Goal: Find specific page/section: Find specific page/section

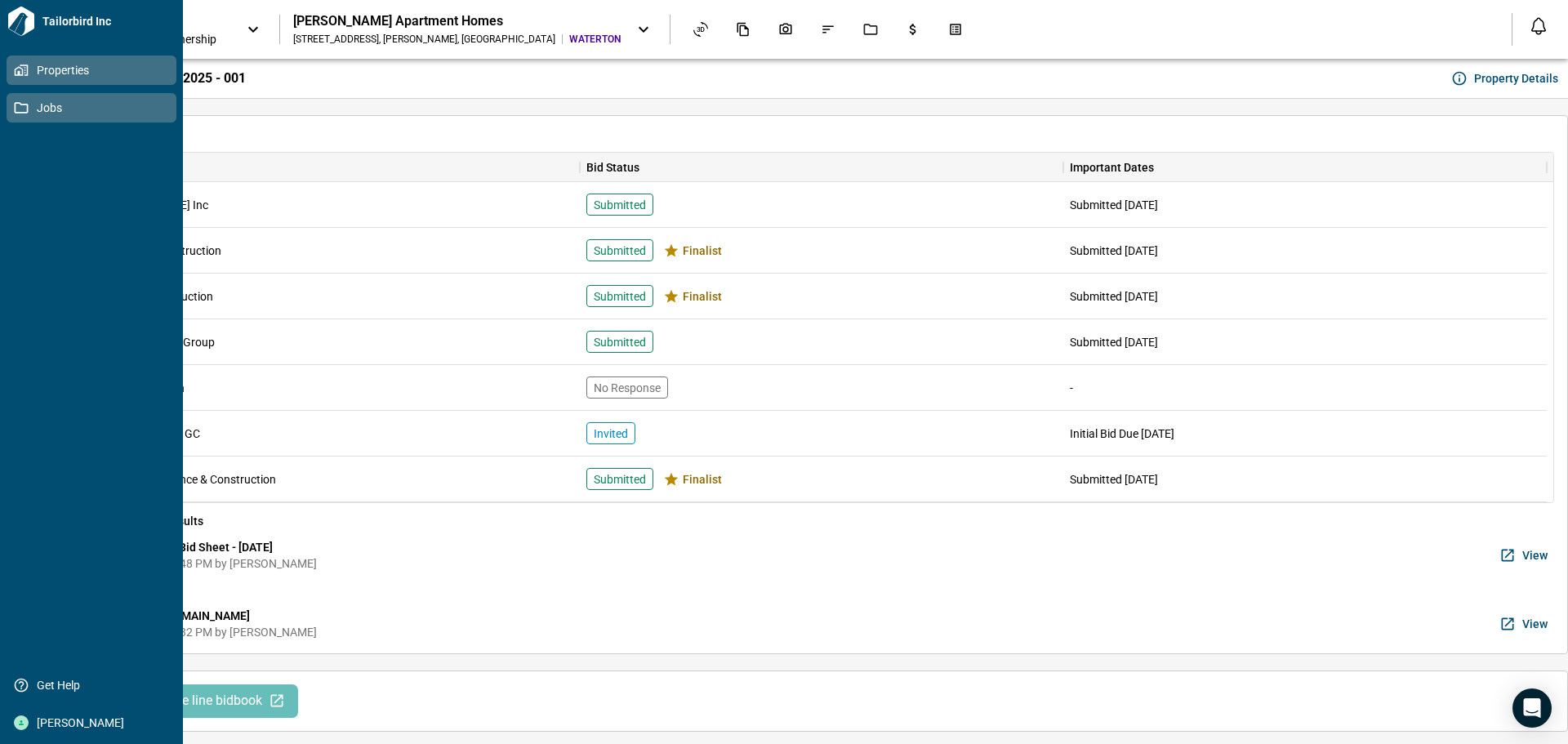
click at [23, 107] on icon at bounding box center [22, 108] width 15 height 15
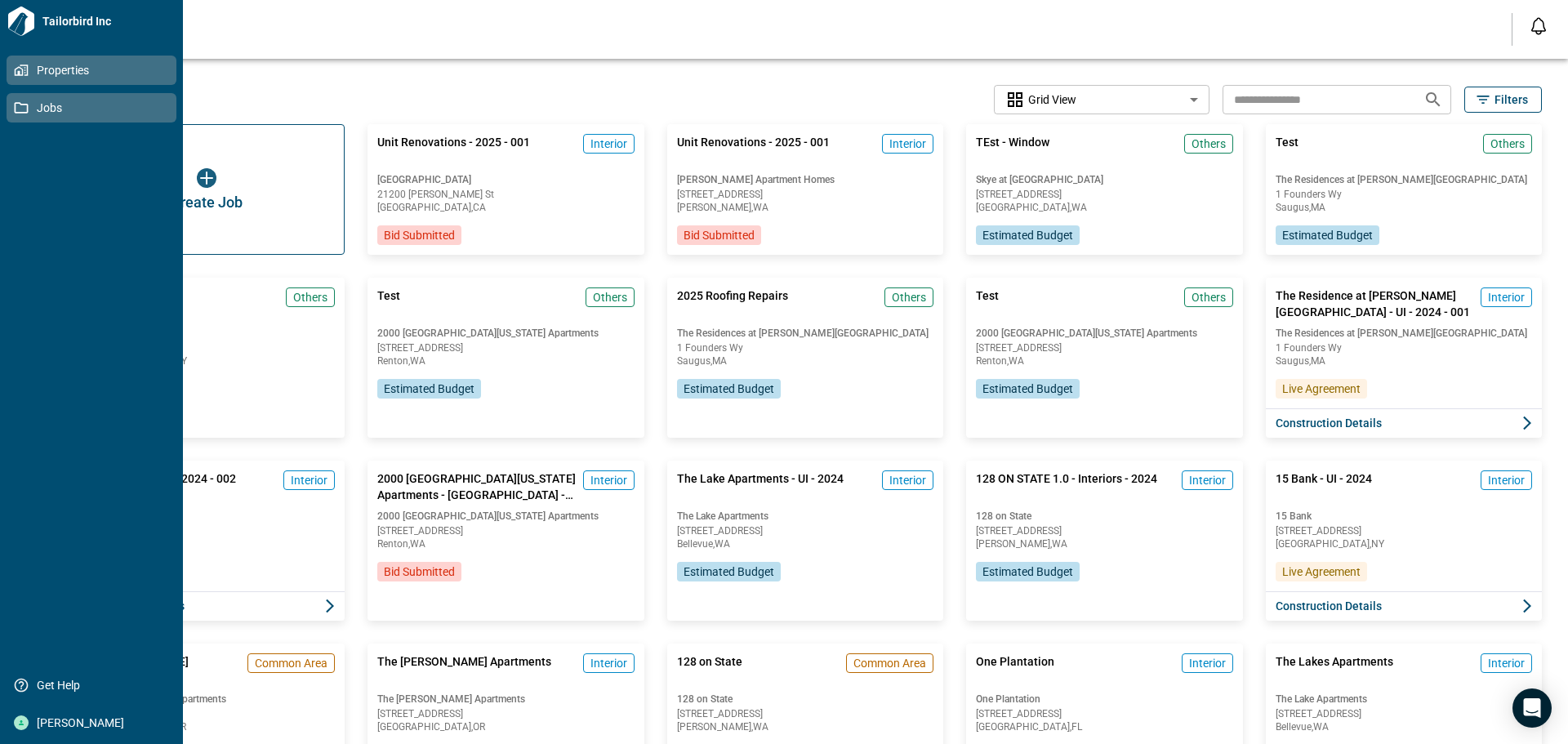
click at [16, 75] on icon at bounding box center [20, 71] width 9 height 9
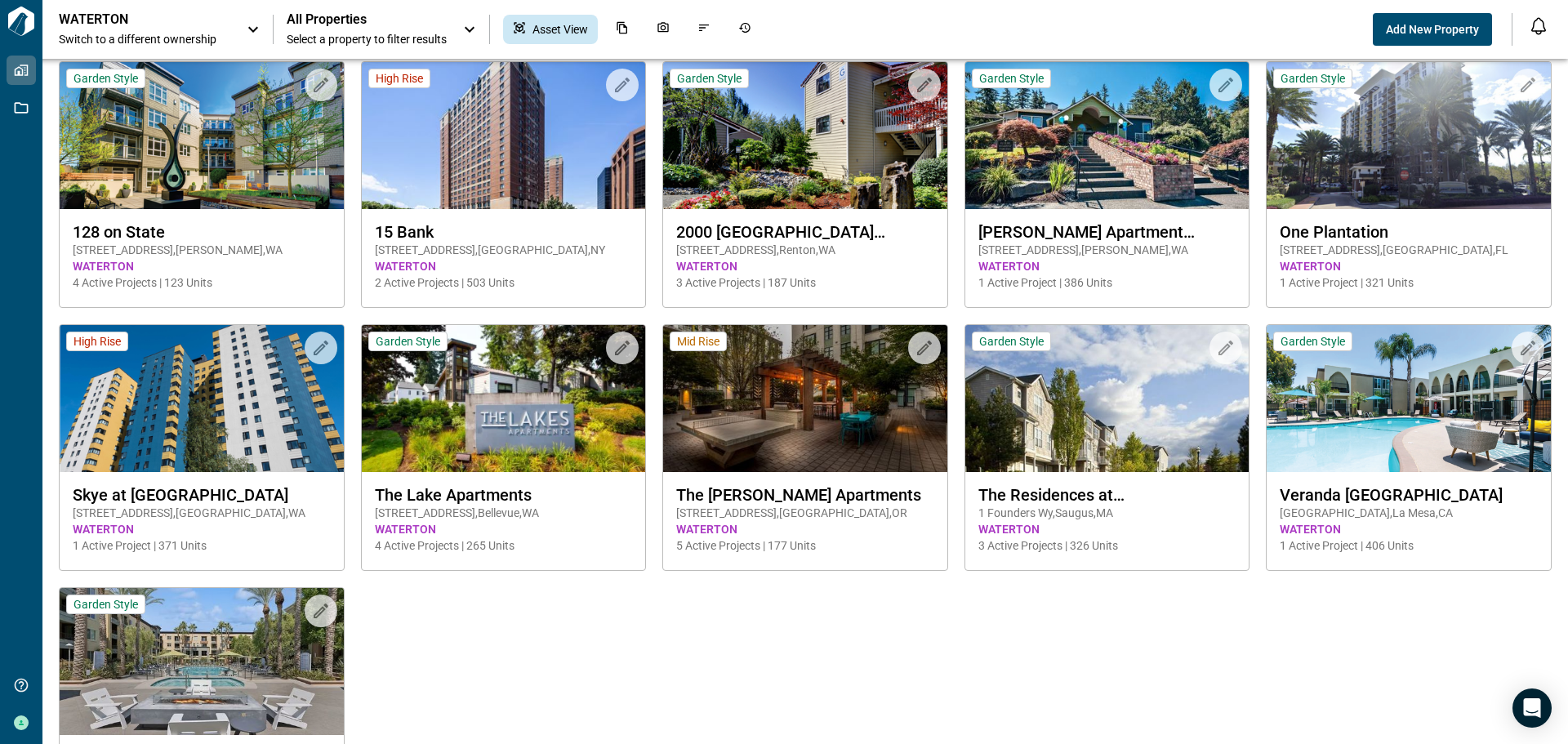
scroll to position [169, 0]
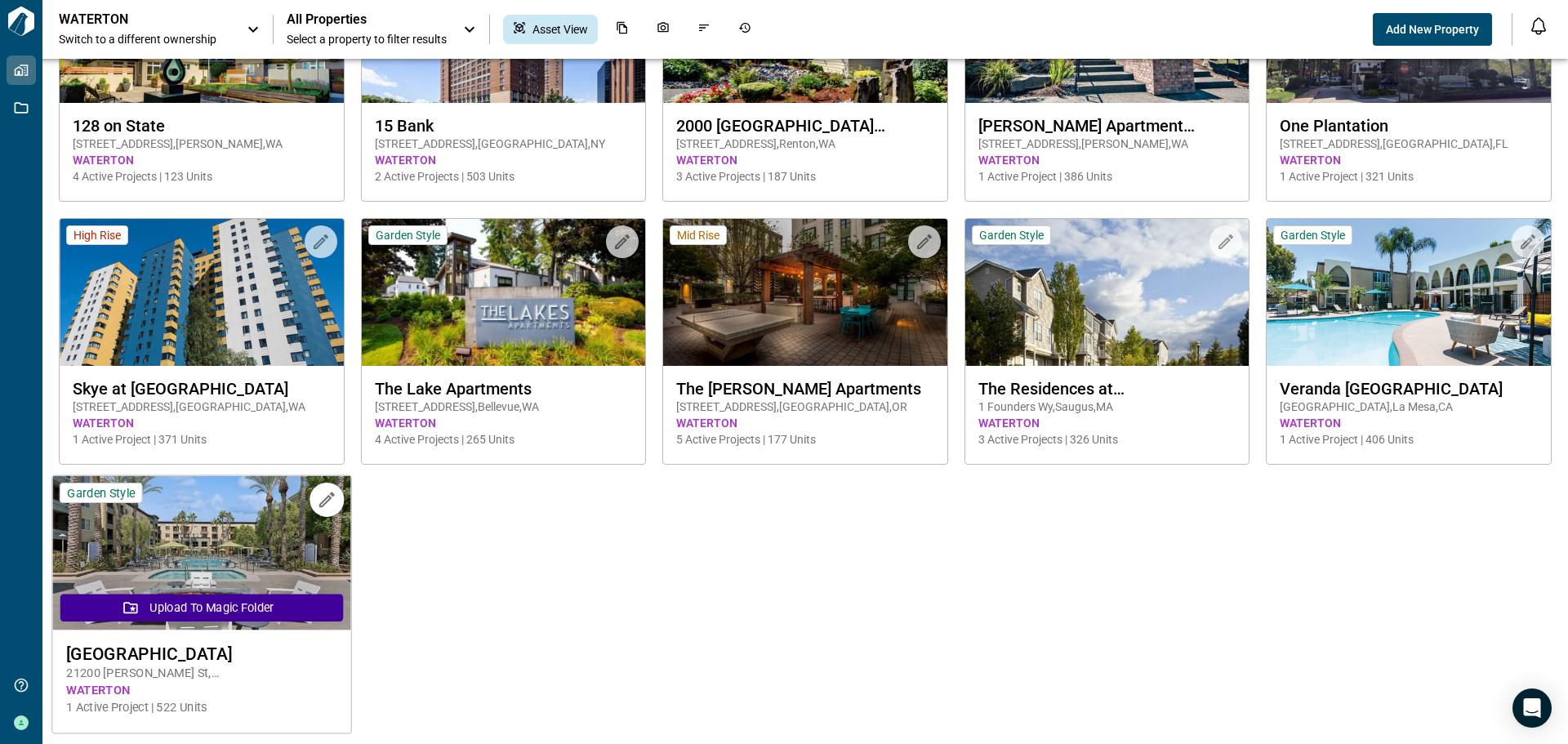
click at [201, 673] on span "[STREET_ADDRESS][PERSON_NAME]" at bounding box center [201, 673] width 271 height 17
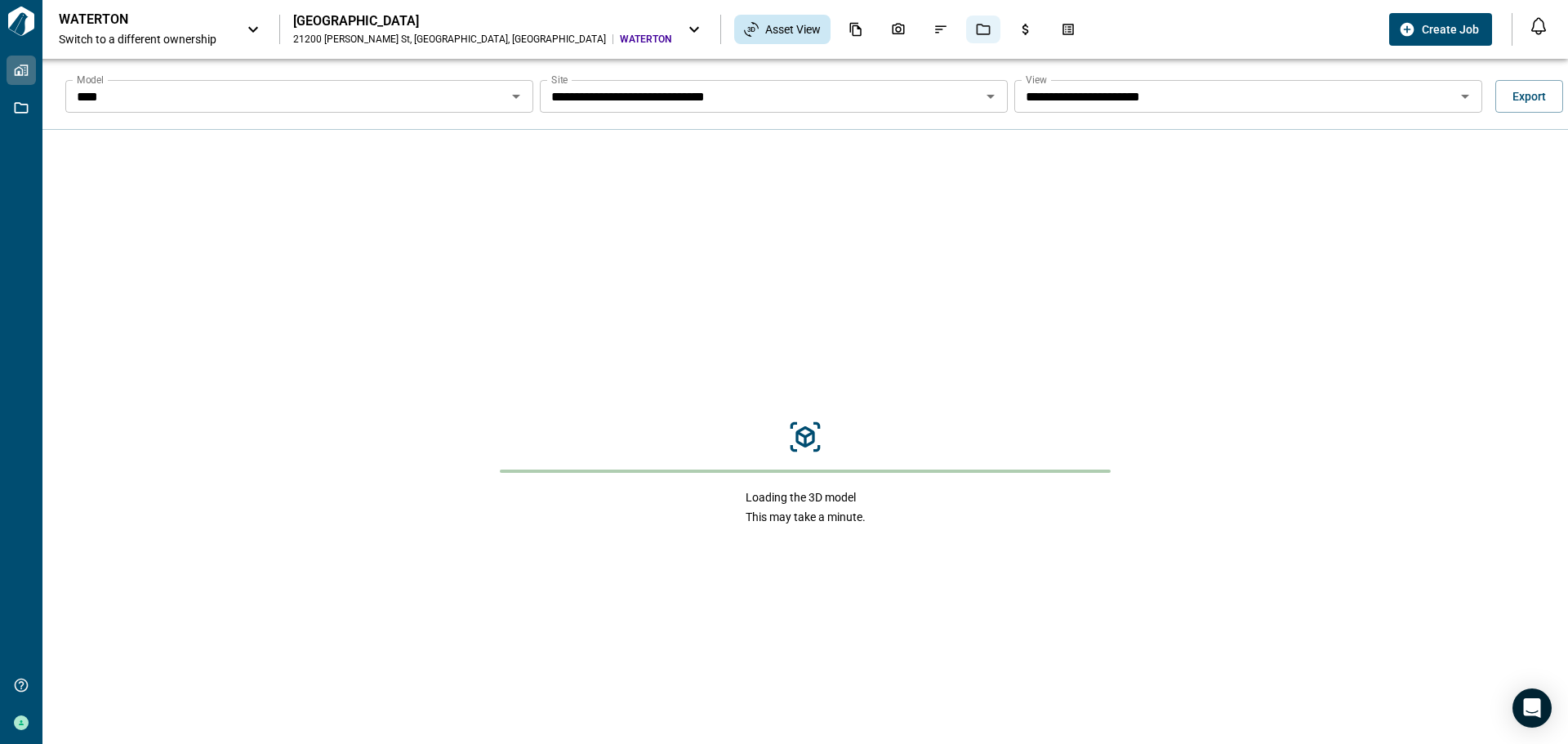
click at [966, 18] on div "Jobs" at bounding box center [983, 28] width 34 height 27
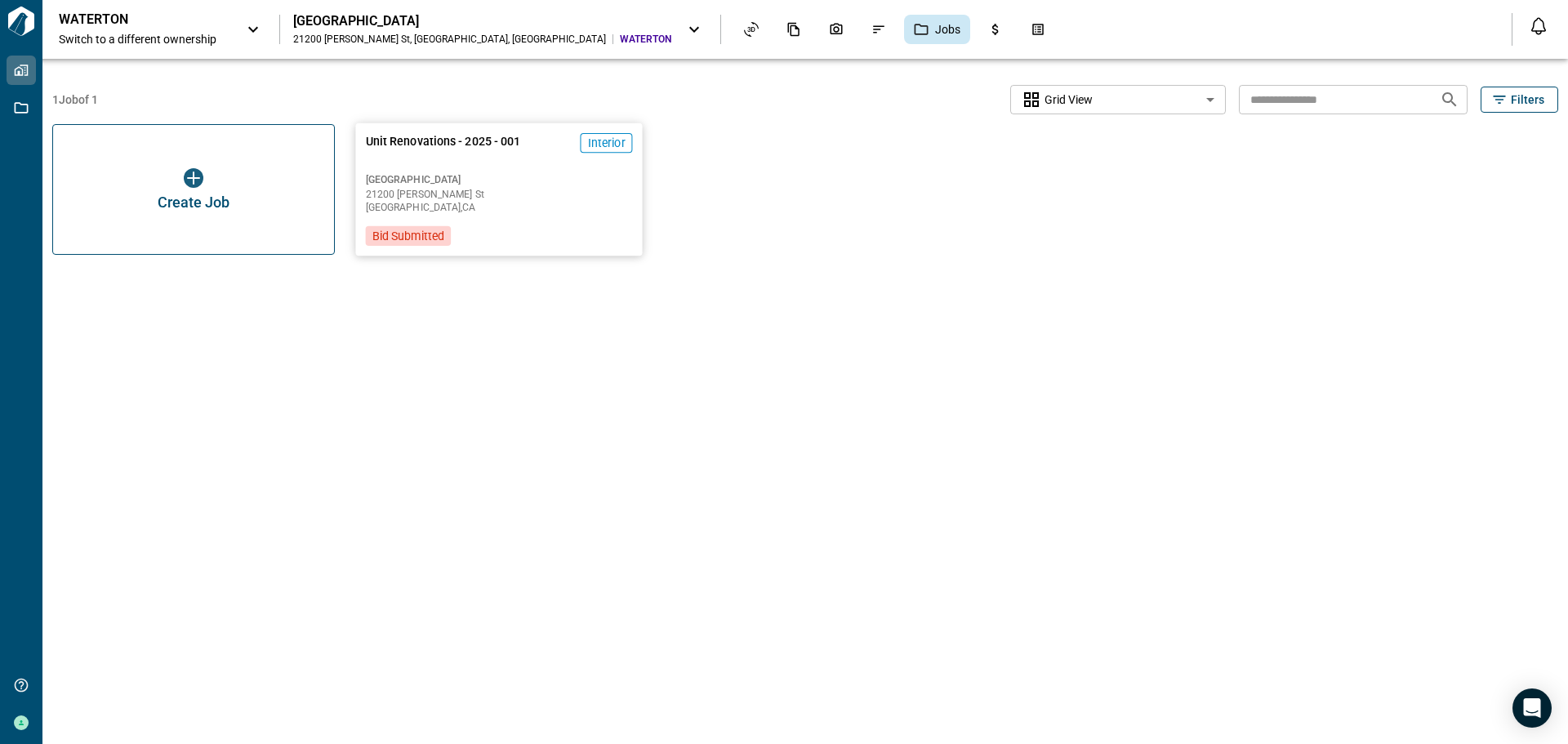
click at [501, 183] on span "[GEOGRAPHIC_DATA]" at bounding box center [499, 180] width 267 height 13
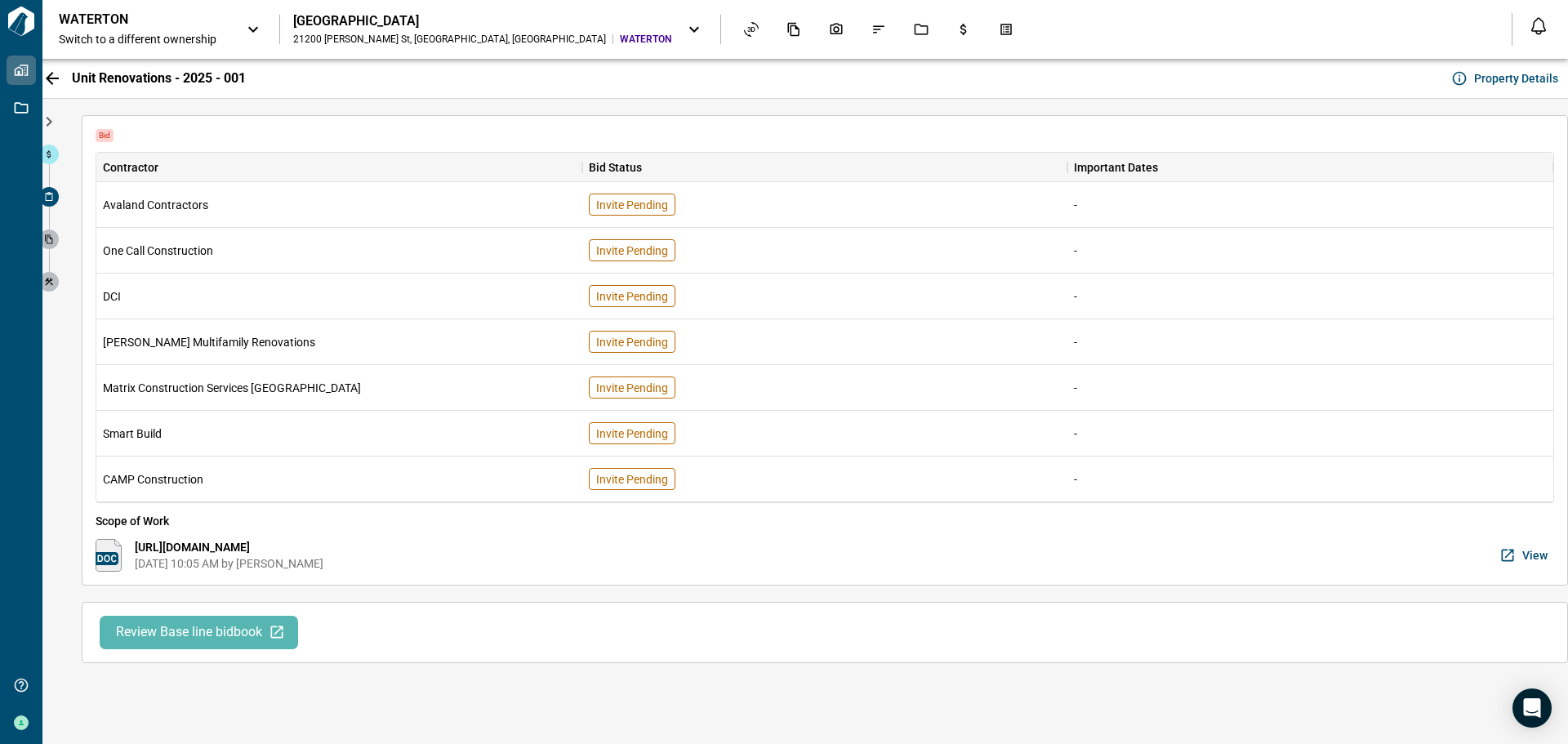
click at [217, 629] on span "Review Base line bidbook" at bounding box center [189, 633] width 146 height 17
